Goal: Task Accomplishment & Management: Manage account settings

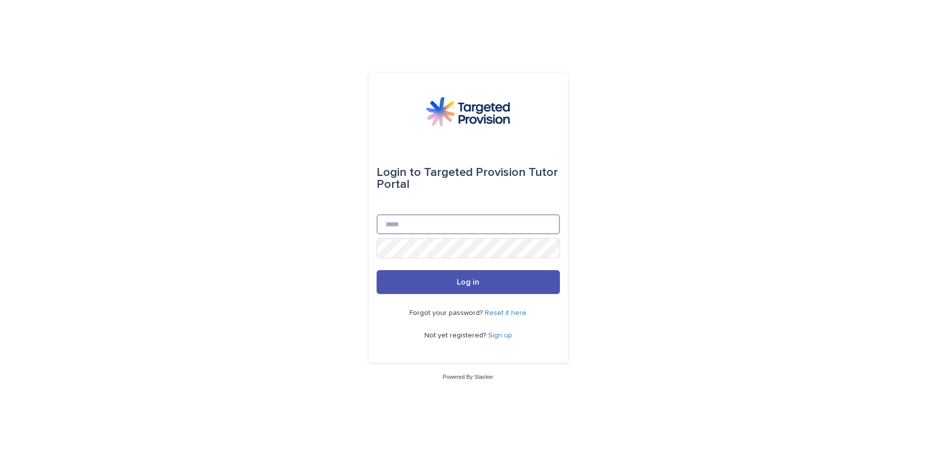
click at [434, 220] on input "Email" at bounding box center [468, 224] width 183 height 20
type input "**********"
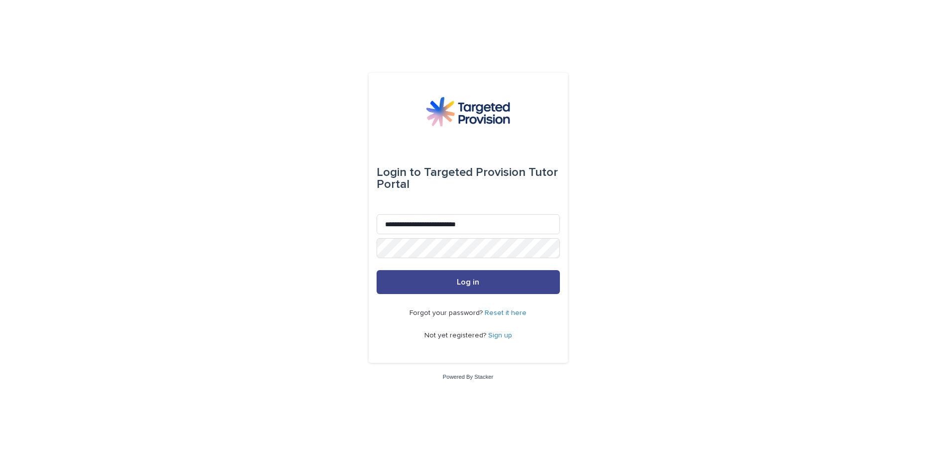
click at [519, 277] on button "Log in" at bounding box center [468, 282] width 183 height 24
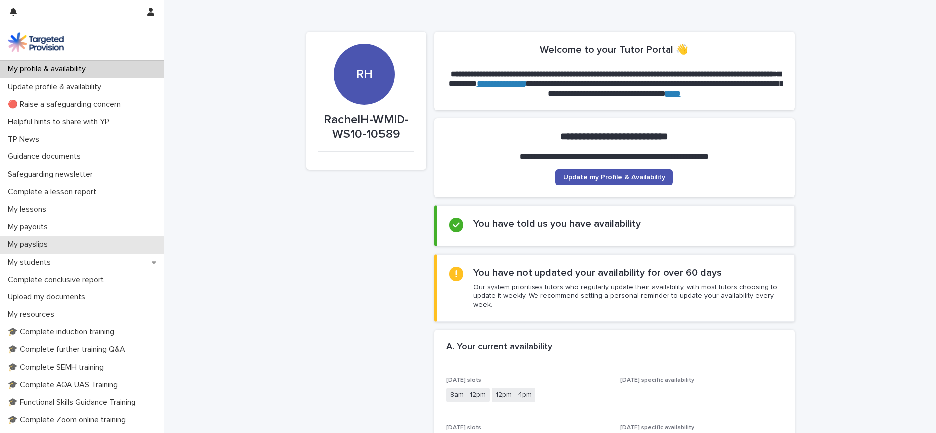
click at [89, 253] on div "My payslips" at bounding box center [82, 244] width 164 height 17
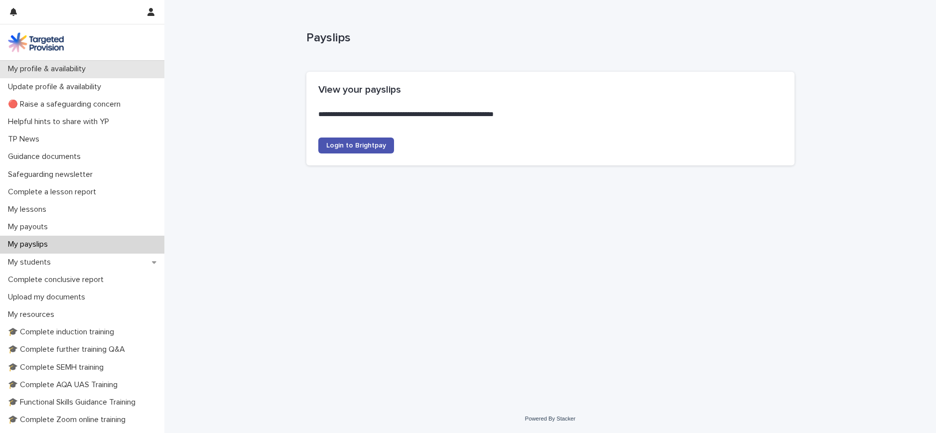
click at [123, 66] on div "My profile & availability" at bounding box center [82, 68] width 164 height 17
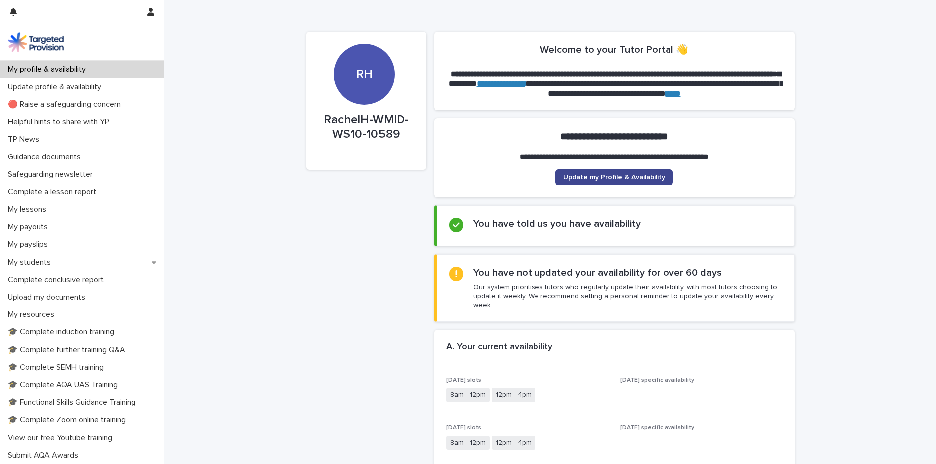
click at [646, 183] on link "Update my Profile & Availability" at bounding box center [614, 177] width 118 height 16
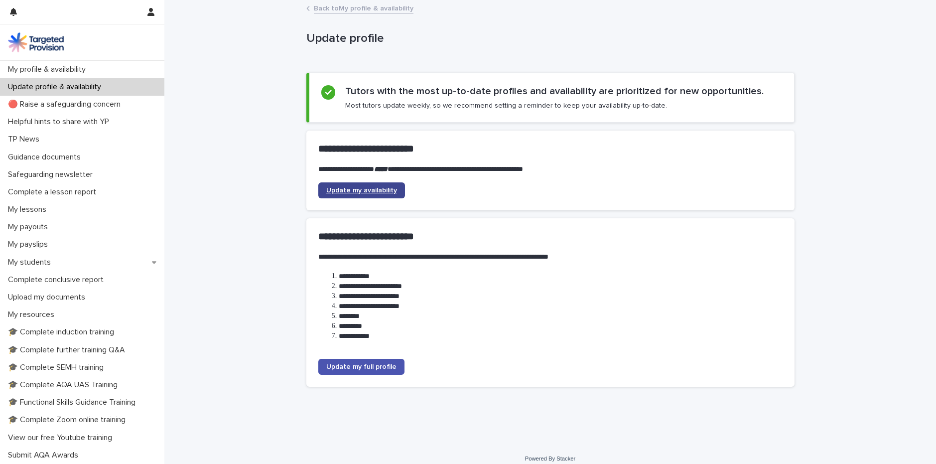
click at [351, 186] on link "Update my availability" at bounding box center [361, 190] width 87 height 16
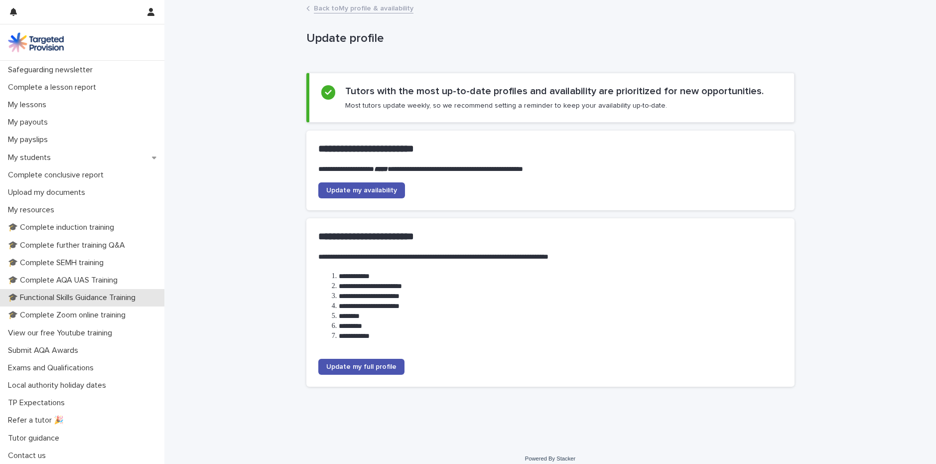
scroll to position [105, 0]
click at [50, 456] on p "Contact us" at bounding box center [29, 454] width 50 height 9
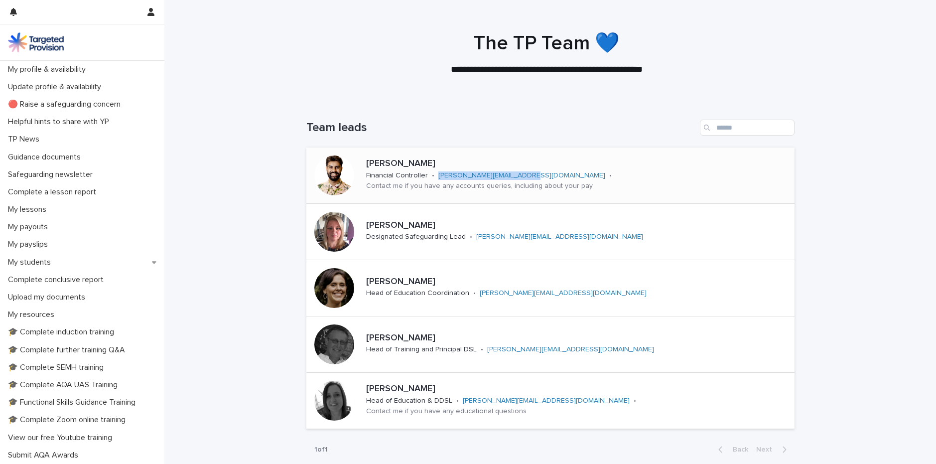
drag, startPoint x: 513, startPoint y: 182, endPoint x: 432, endPoint y: 182, distance: 80.7
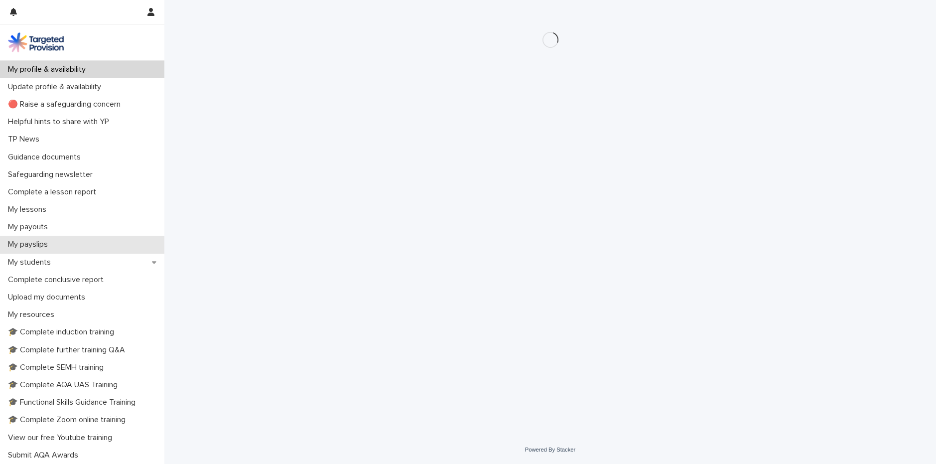
click at [62, 244] on div "My payslips" at bounding box center [82, 244] width 164 height 17
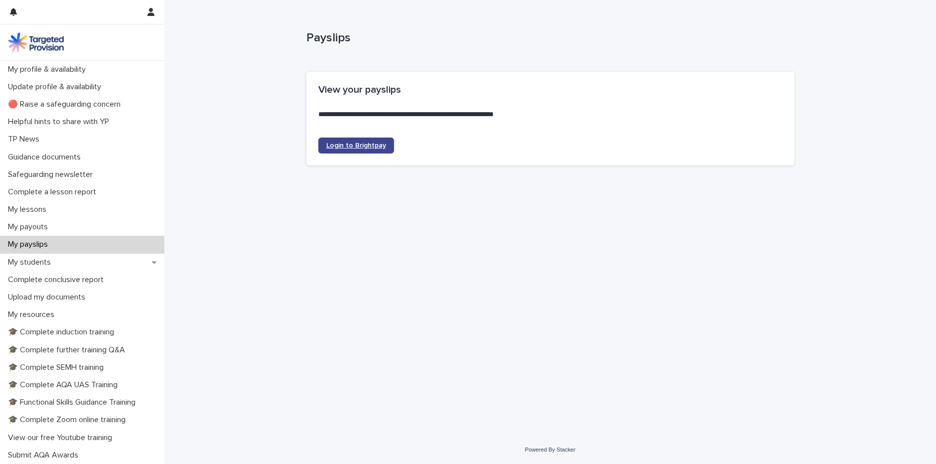
click at [373, 144] on span "Login to Brightpay" at bounding box center [356, 145] width 60 height 7
